Goal: Information Seeking & Learning: Learn about a topic

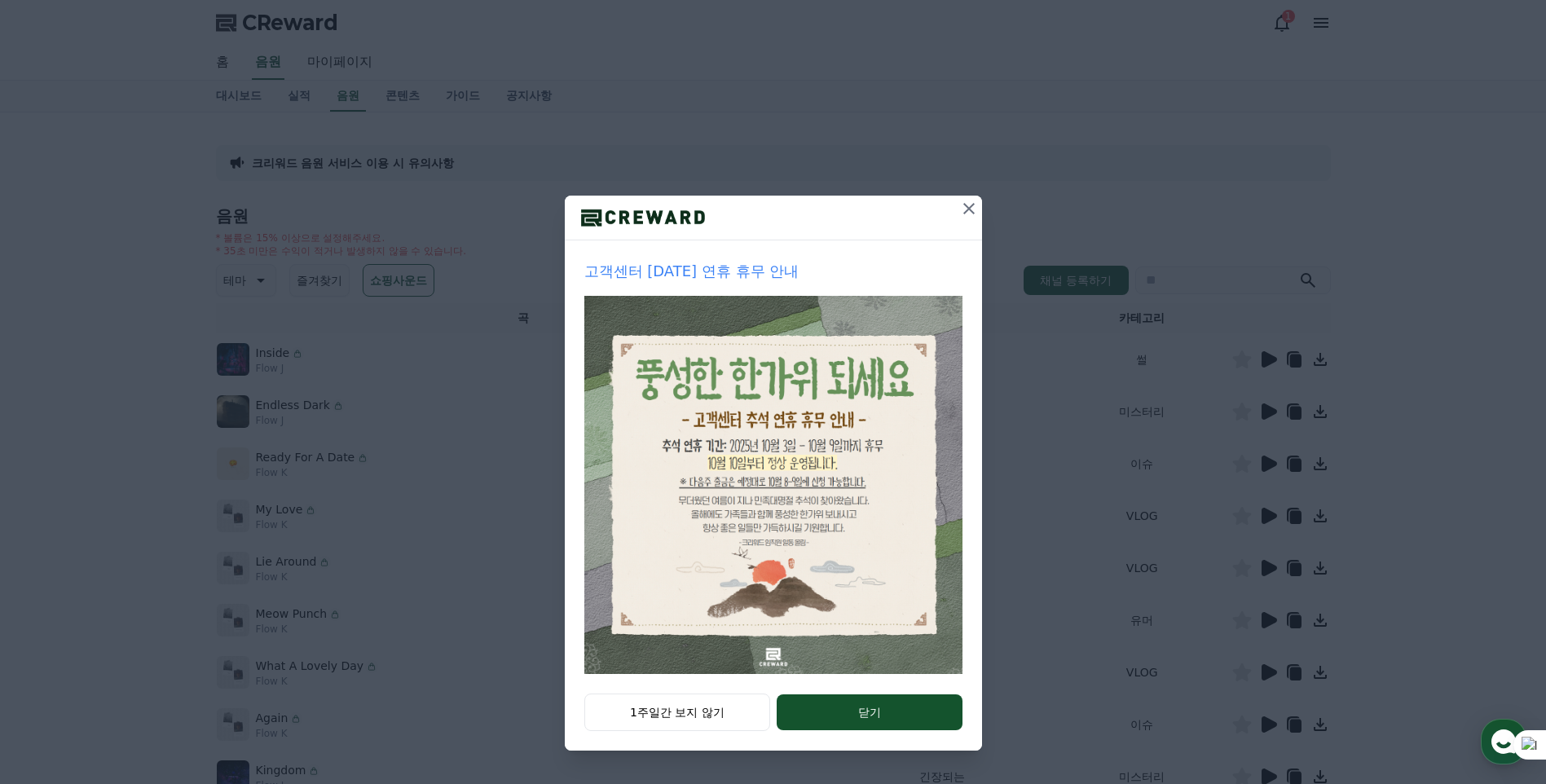
click at [973, 205] on icon at bounding box center [968, 208] width 11 height 11
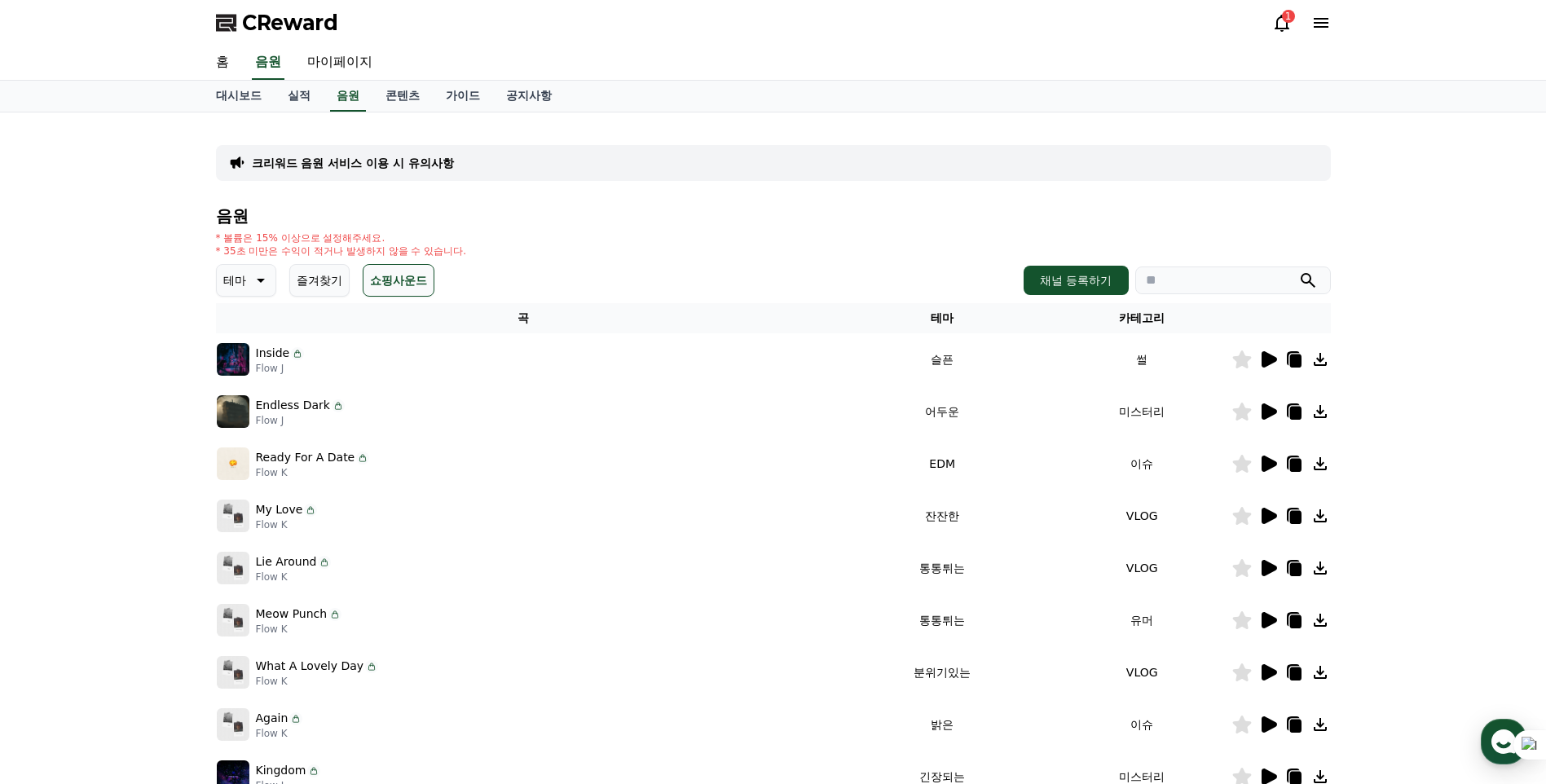
click at [288, 284] on div "테마 즐겨찾기 쇼핑사운드" at bounding box center [324, 280] width 218 height 32
click at [258, 281] on icon at bounding box center [259, 280] width 20 height 20
click at [251, 408] on button "호기심" at bounding box center [242, 409] width 48 height 36
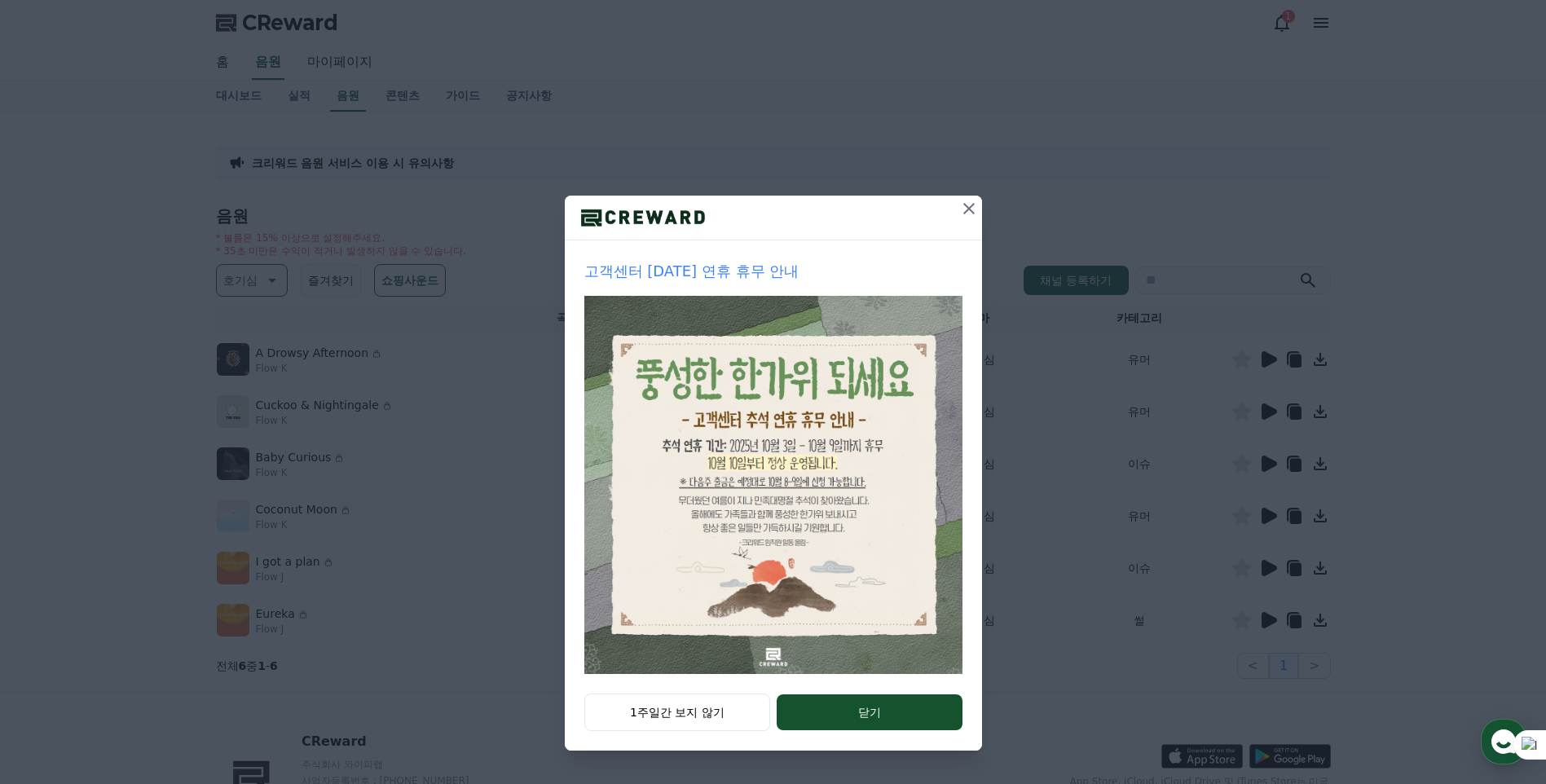
click at [968, 202] on icon at bounding box center [968, 208] width 20 height 20
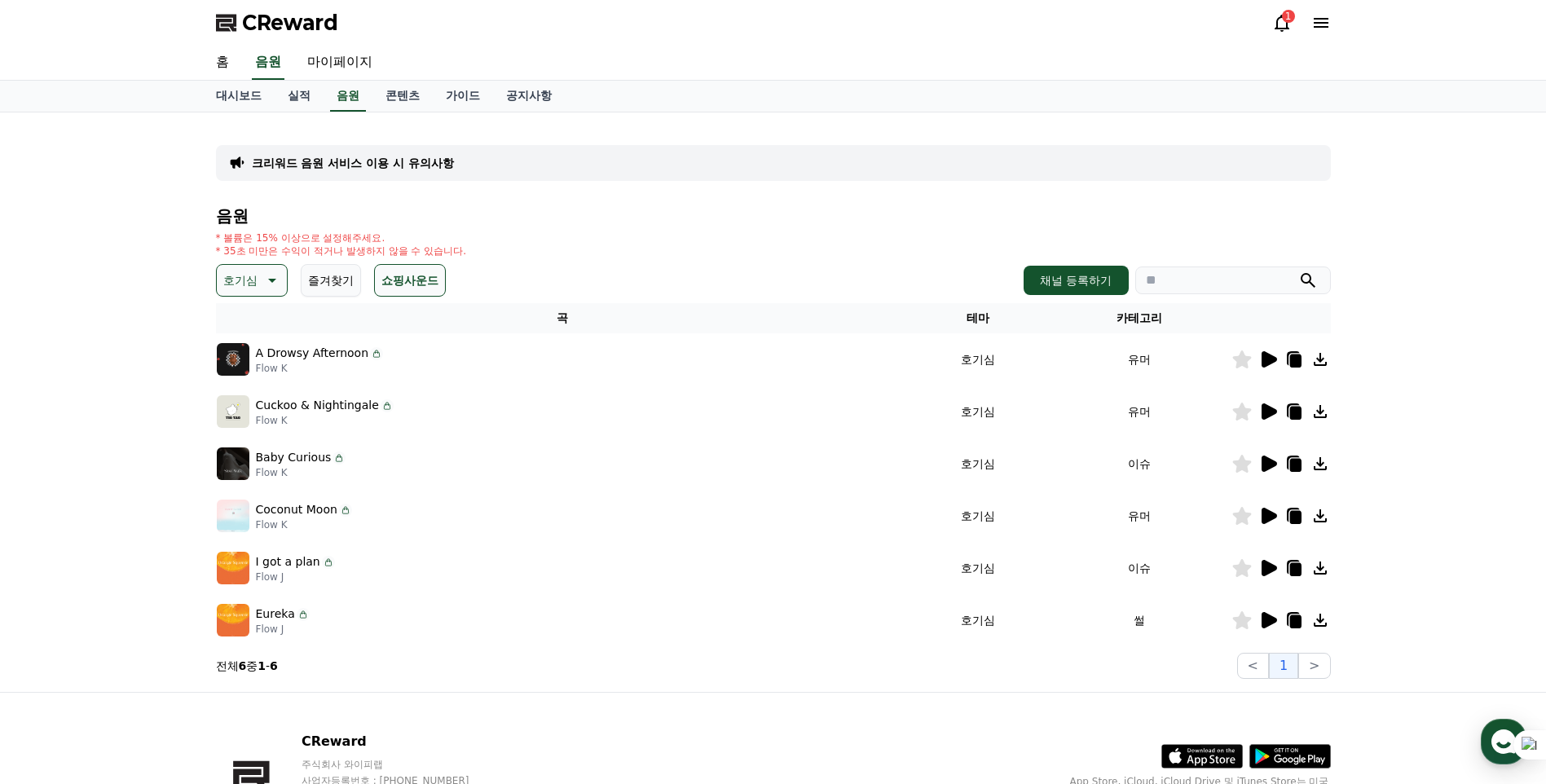
click at [1263, 354] on icon at bounding box center [1269, 359] width 15 height 16
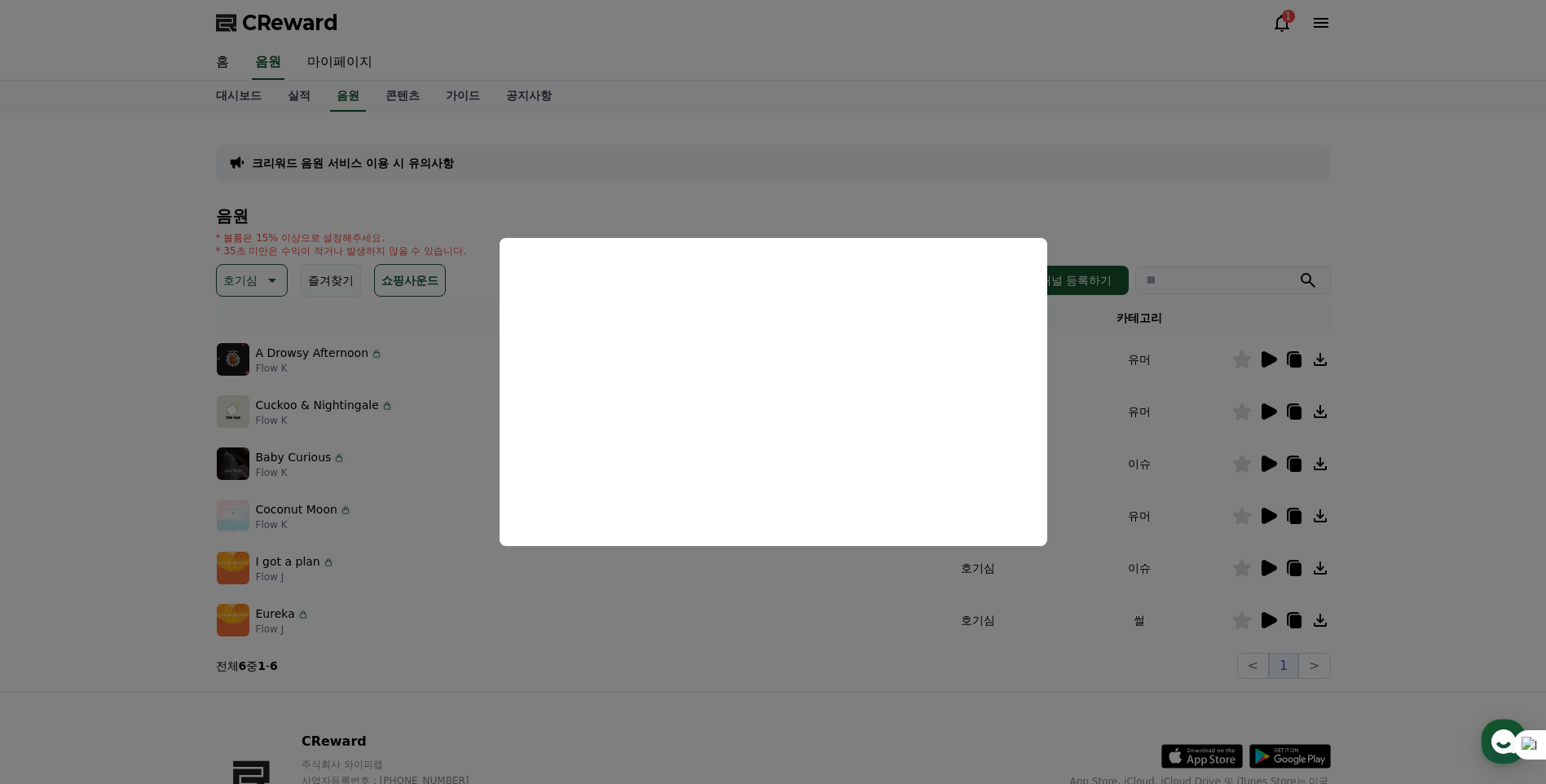
click at [260, 284] on button "close modal" at bounding box center [773, 392] width 1546 height 784
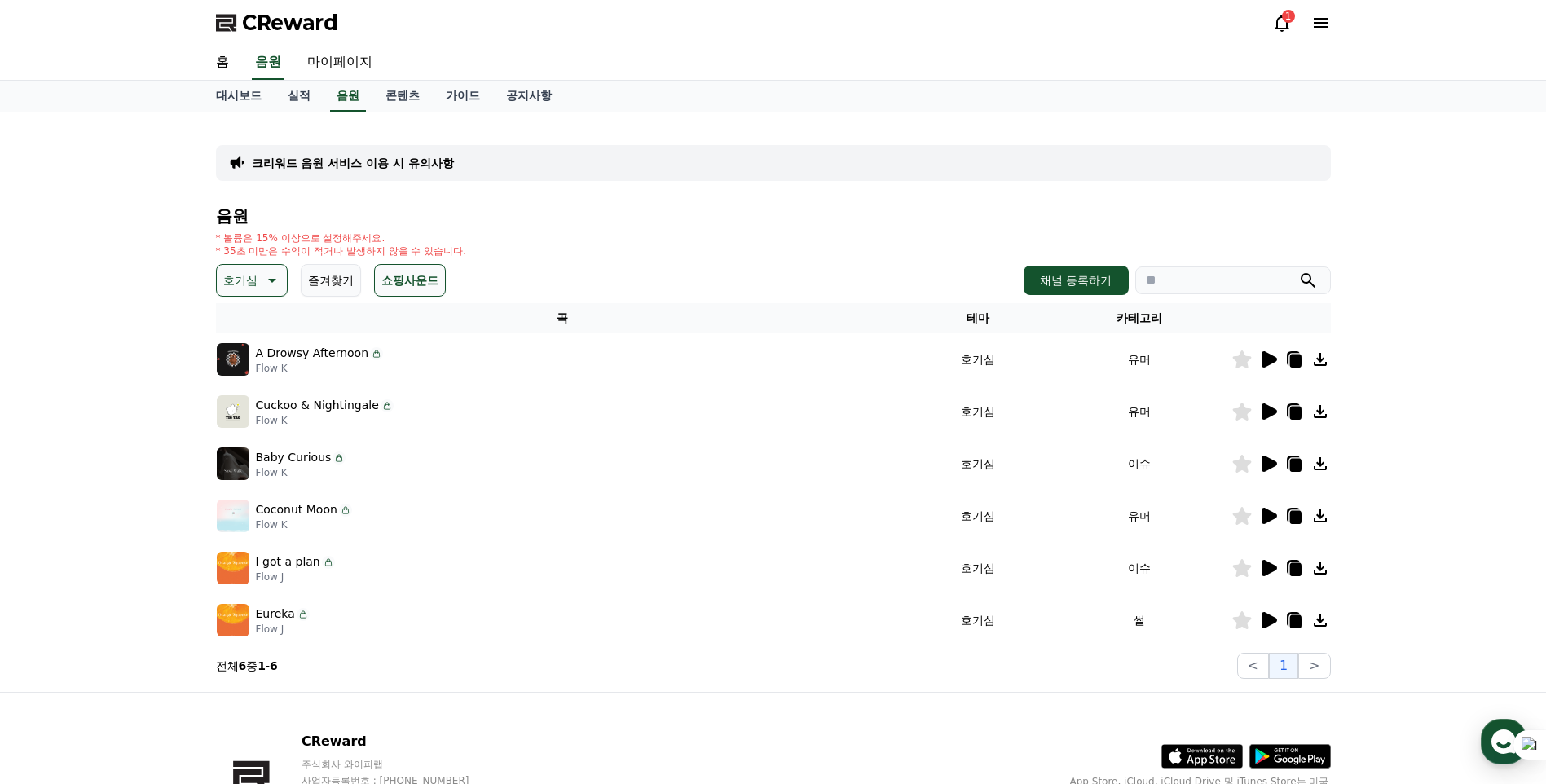
click at [258, 272] on button "호기심" at bounding box center [251, 280] width 71 height 32
click at [246, 318] on button "EDM" at bounding box center [238, 324] width 39 height 36
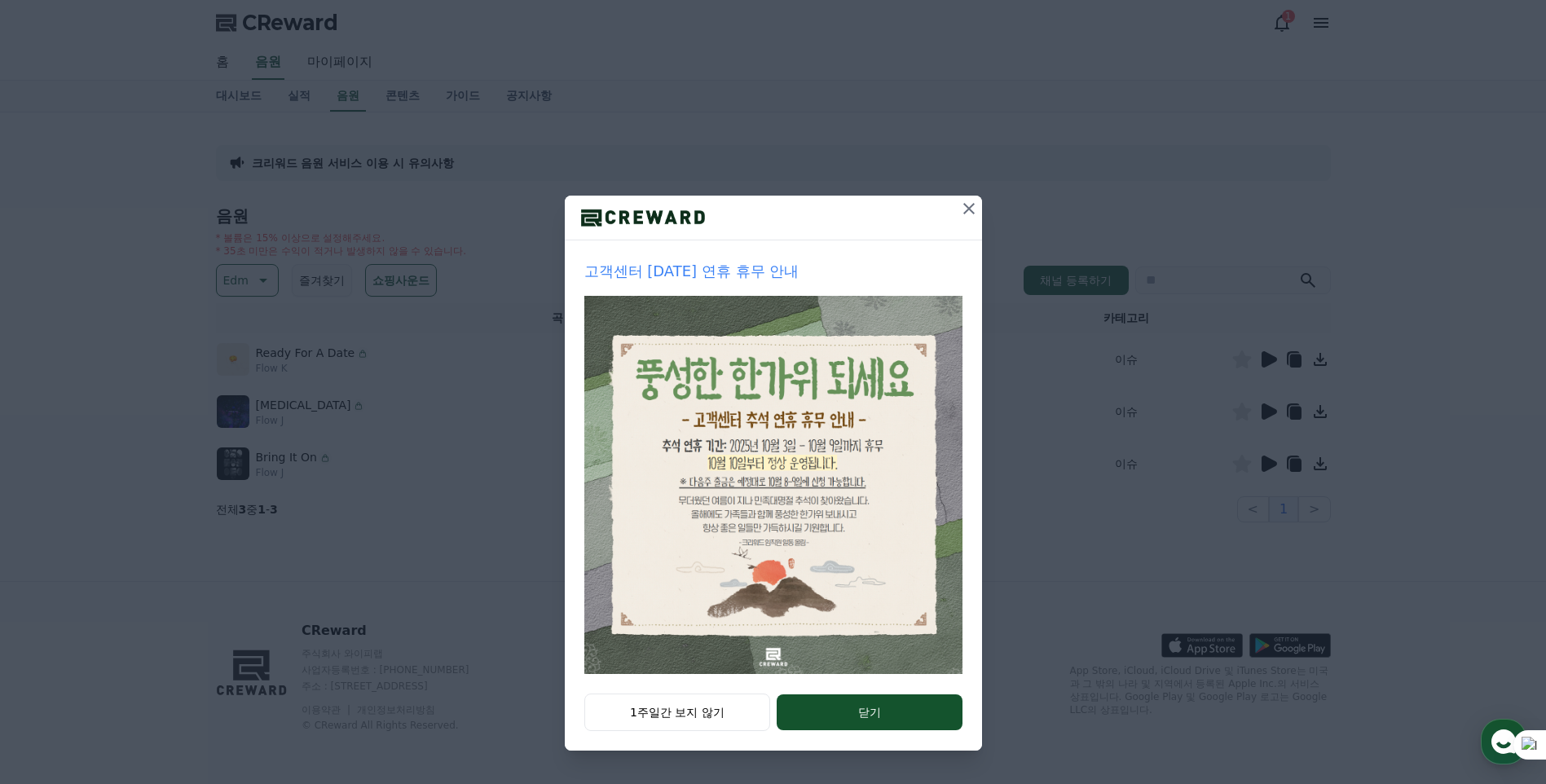
click at [961, 206] on icon at bounding box center [968, 208] width 20 height 20
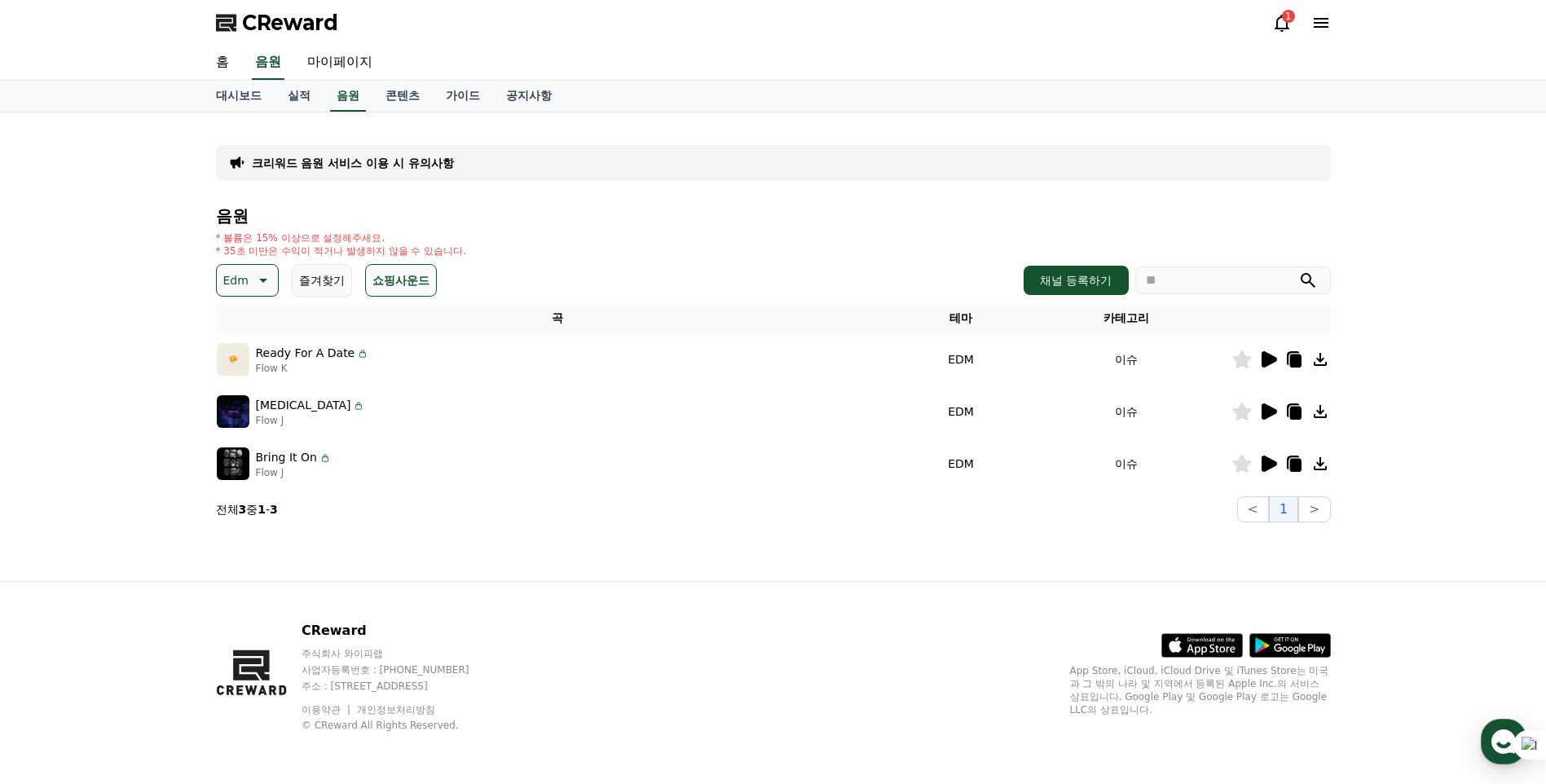
click at [1275, 359] on icon at bounding box center [1269, 359] width 15 height 16
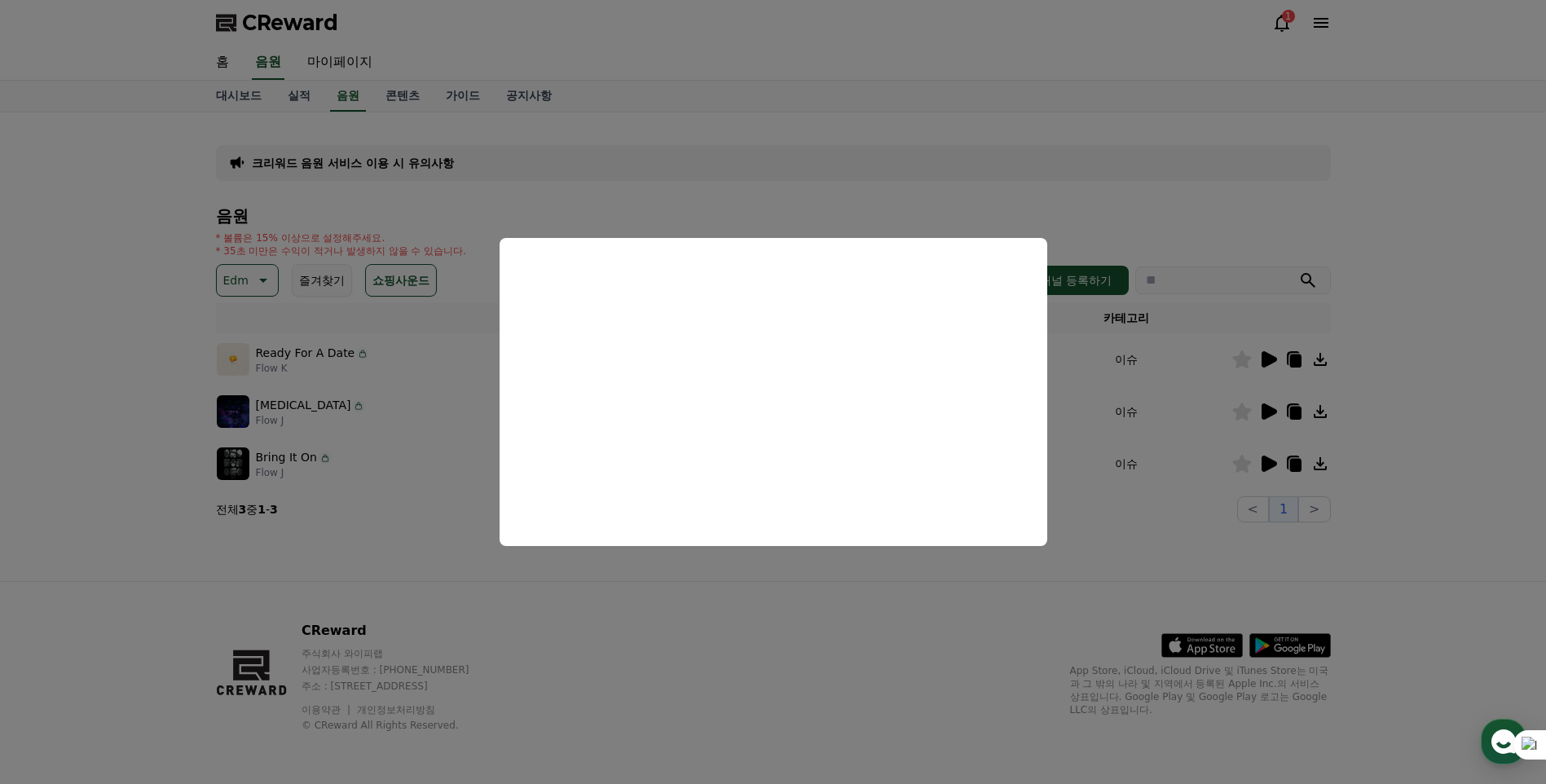
click at [1140, 554] on button "close modal" at bounding box center [773, 392] width 1546 height 784
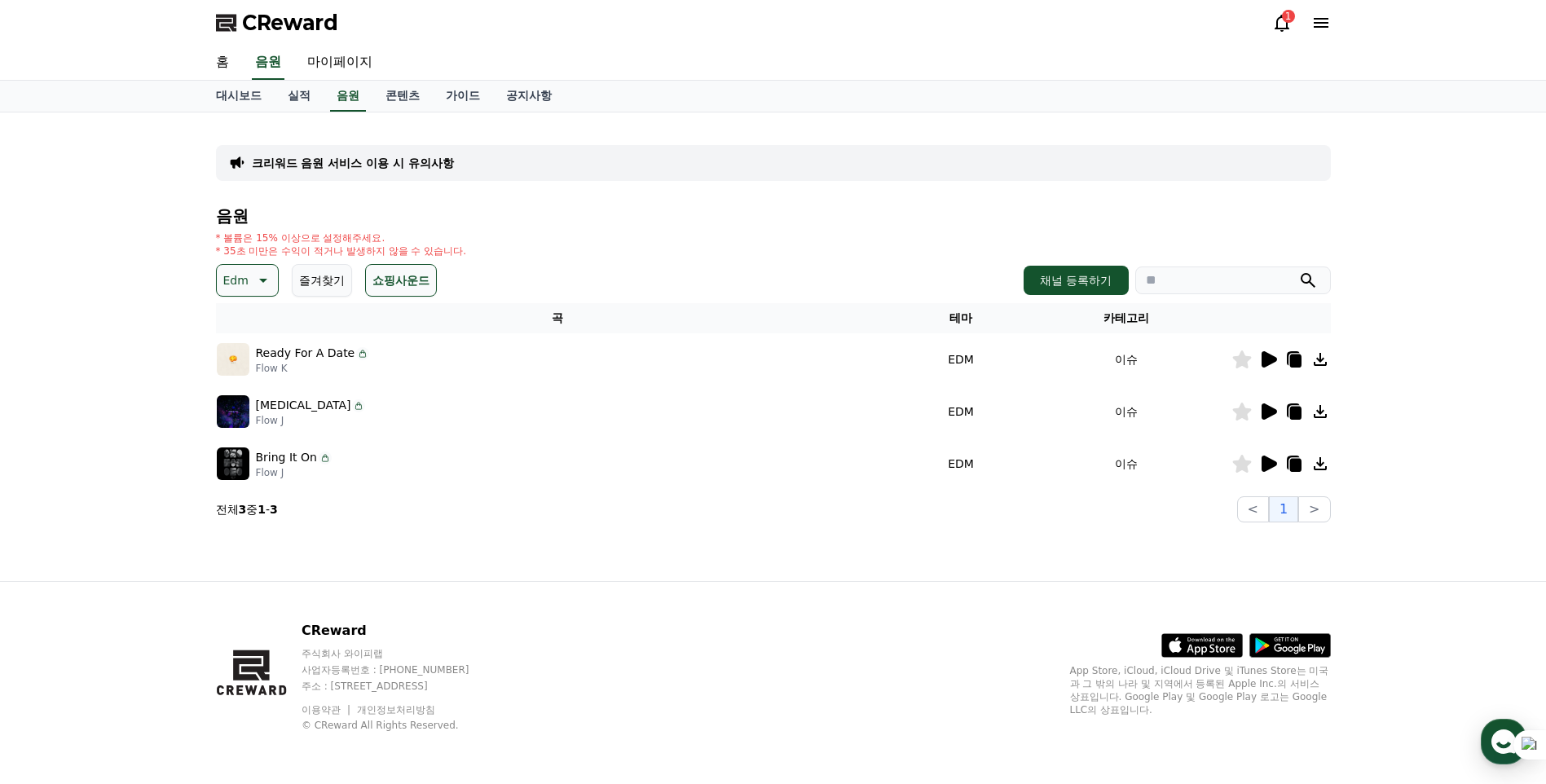
click at [1267, 404] on icon at bounding box center [1268, 411] width 20 height 20
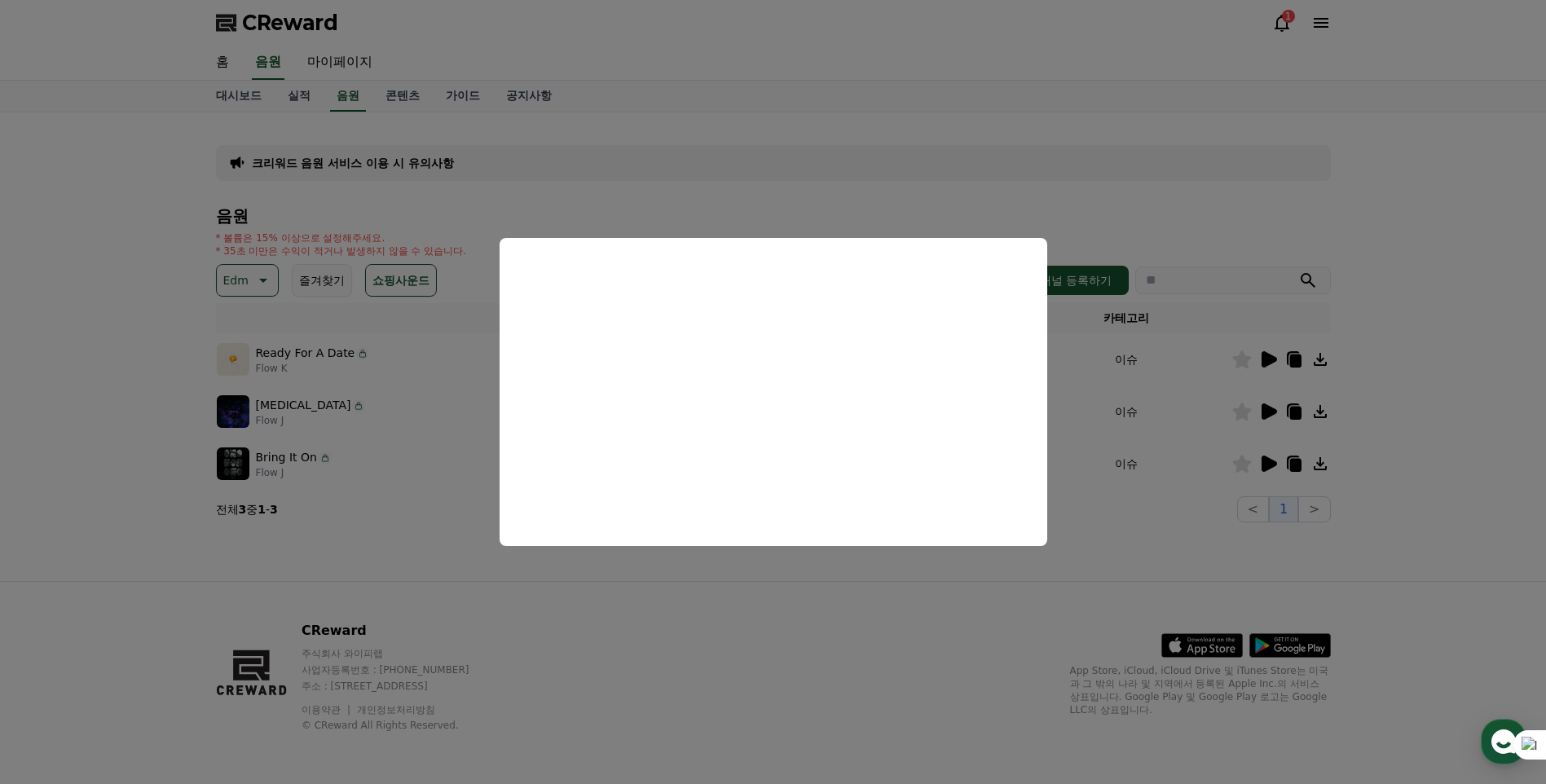
click at [1092, 501] on button "close modal" at bounding box center [773, 392] width 1546 height 784
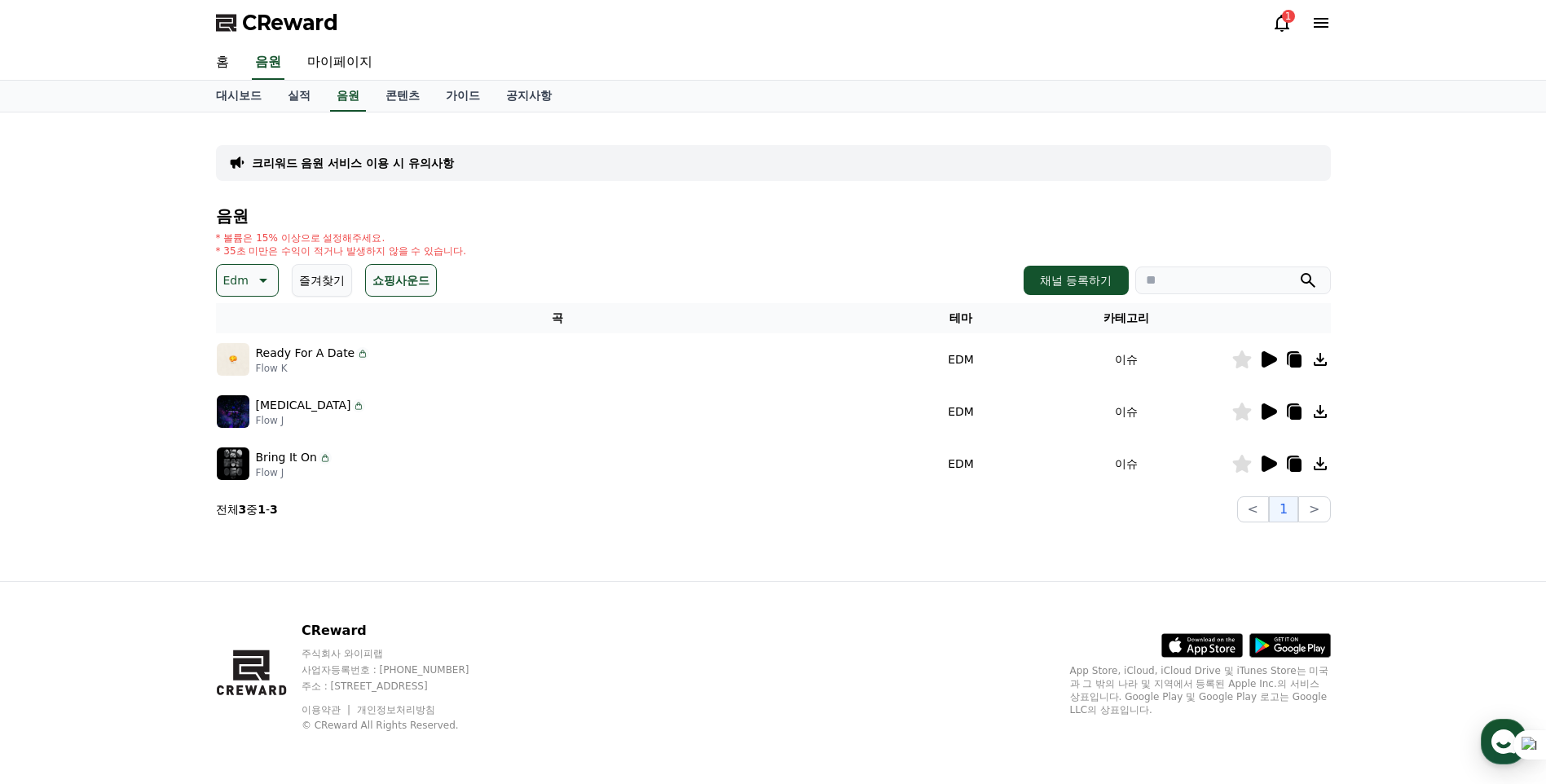
click at [1264, 466] on icon at bounding box center [1269, 463] width 15 height 16
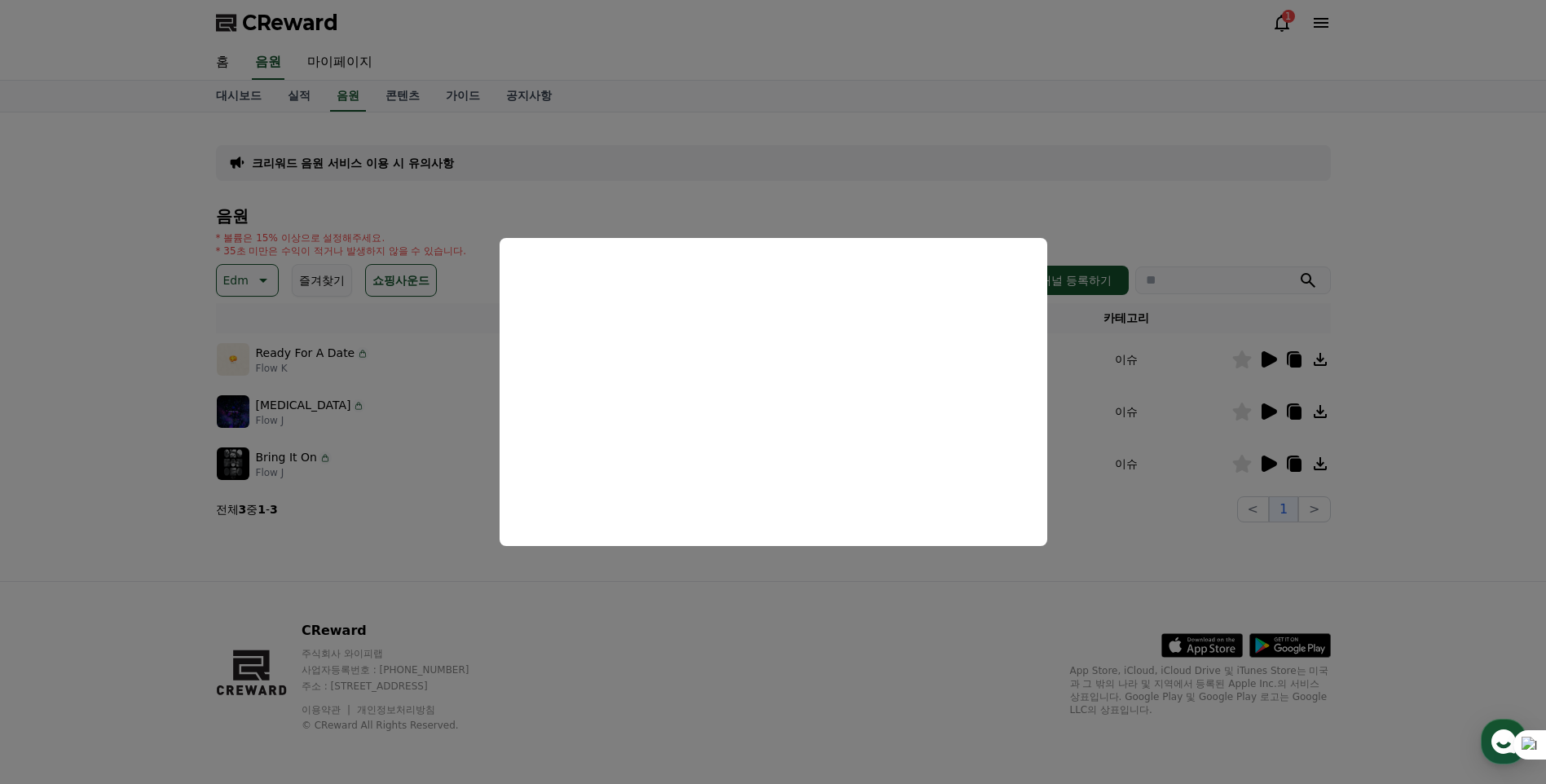
click at [1153, 547] on button "close modal" at bounding box center [773, 392] width 1546 height 784
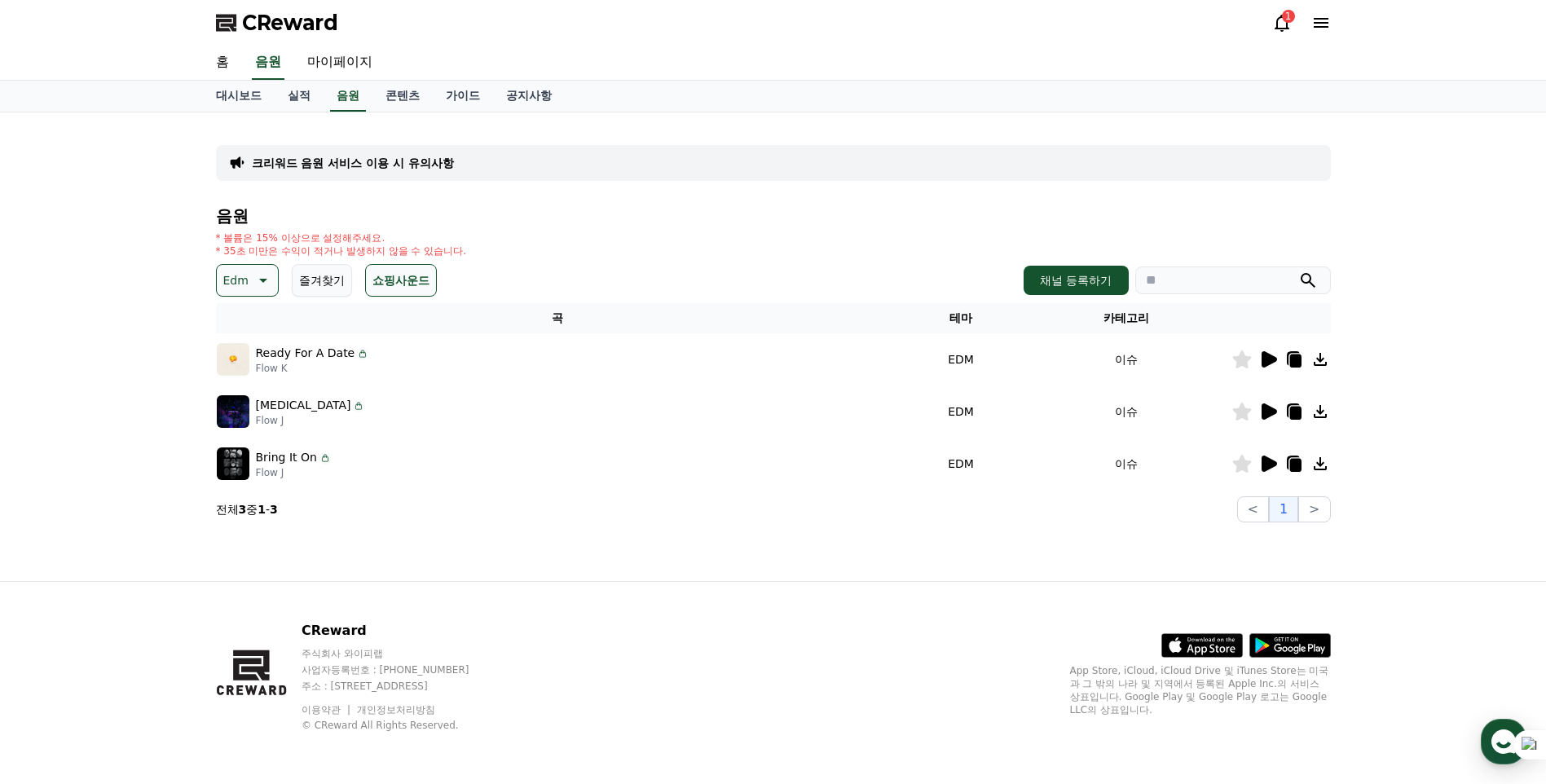
click at [1295, 409] on icon at bounding box center [1295, 413] width 11 height 13
click at [1299, 31] on div "1" at bounding box center [1301, 22] width 59 height 20
click at [1284, 26] on icon at bounding box center [1282, 22] width 20 height 20
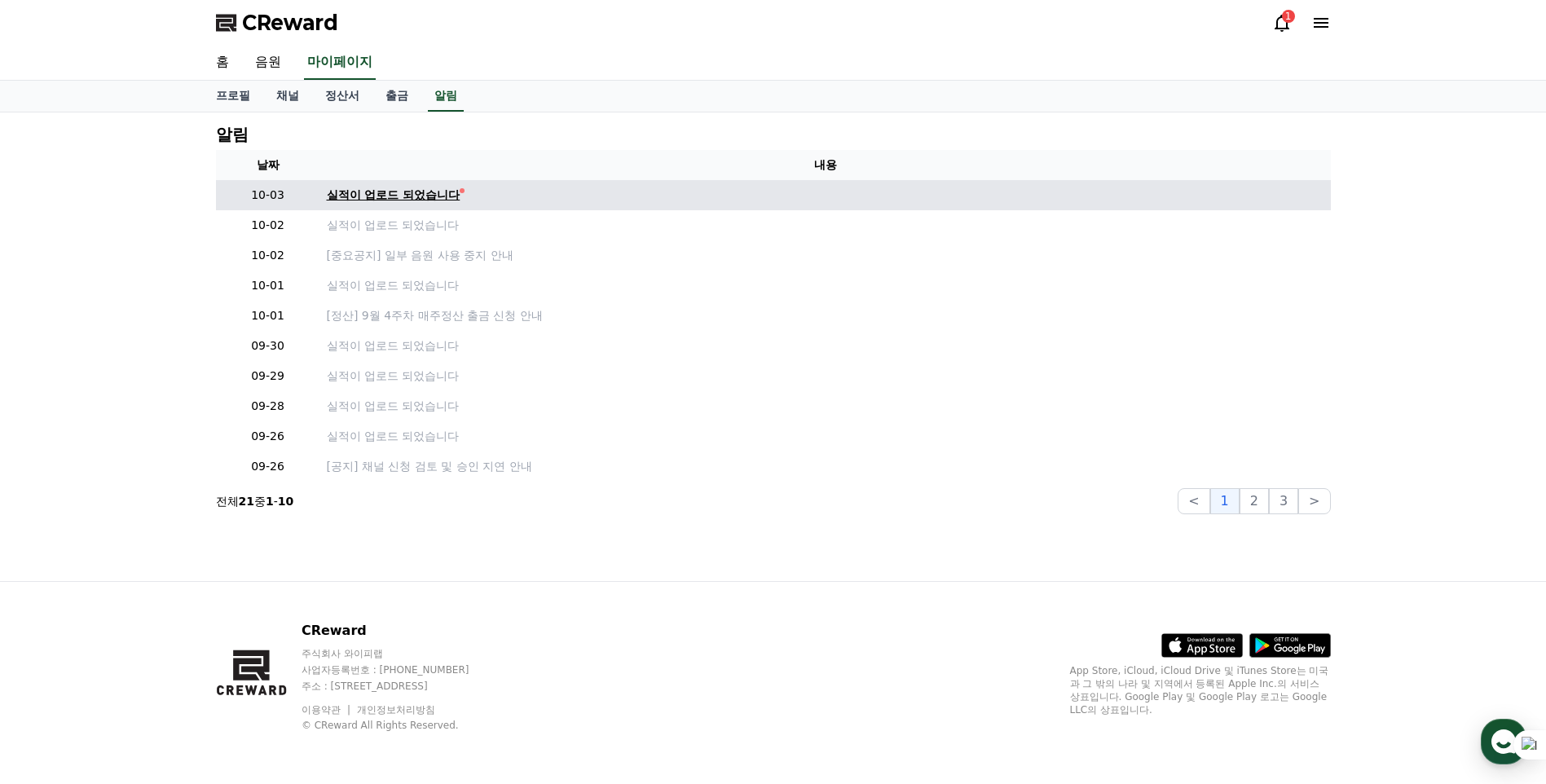
click at [417, 192] on div "실적이 업로드 되었습니다" at bounding box center [393, 195] width 133 height 17
